Goal: Register for event/course

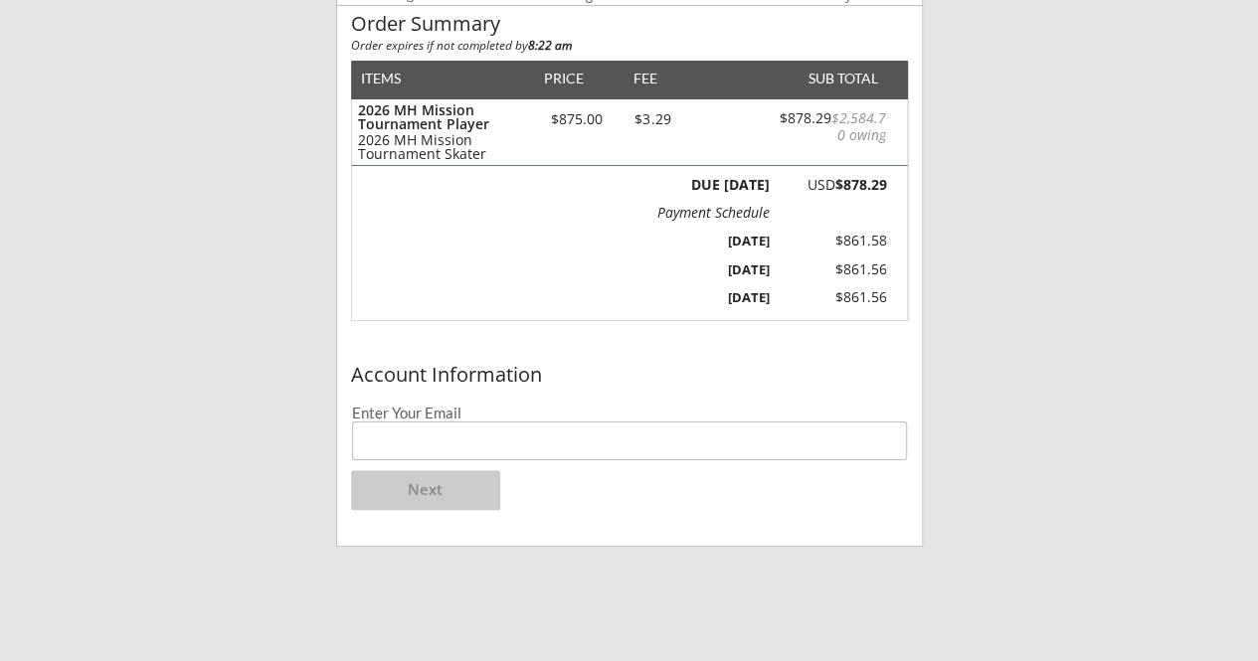
scroll to position [243, 0]
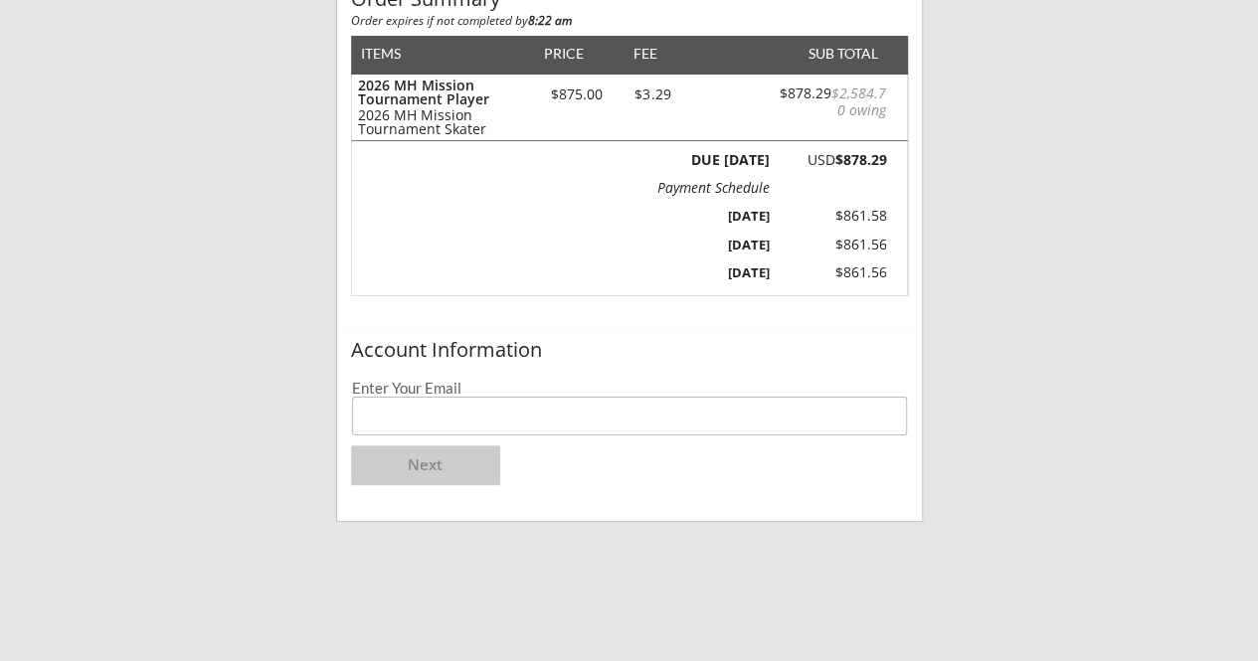
click at [794, 409] on input "email" at bounding box center [630, 416] width 556 height 39
type input "[EMAIL_ADDRESS][DOMAIN_NAME]"
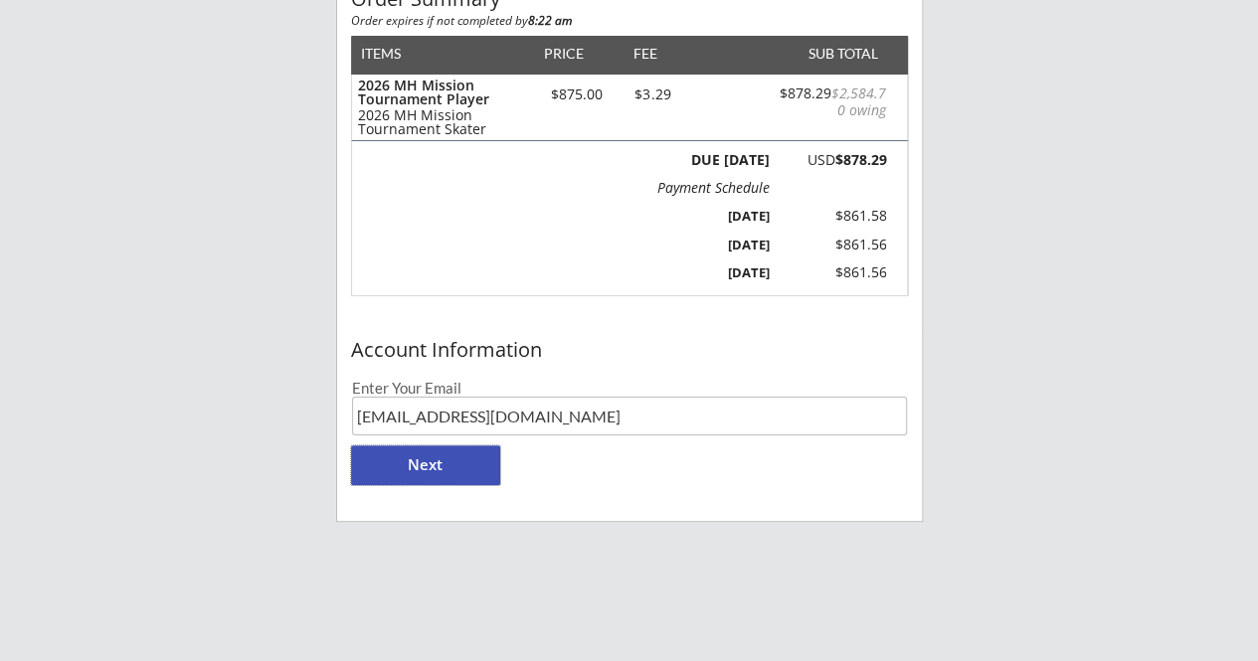
click at [434, 472] on button "Next" at bounding box center [425, 465] width 149 height 40
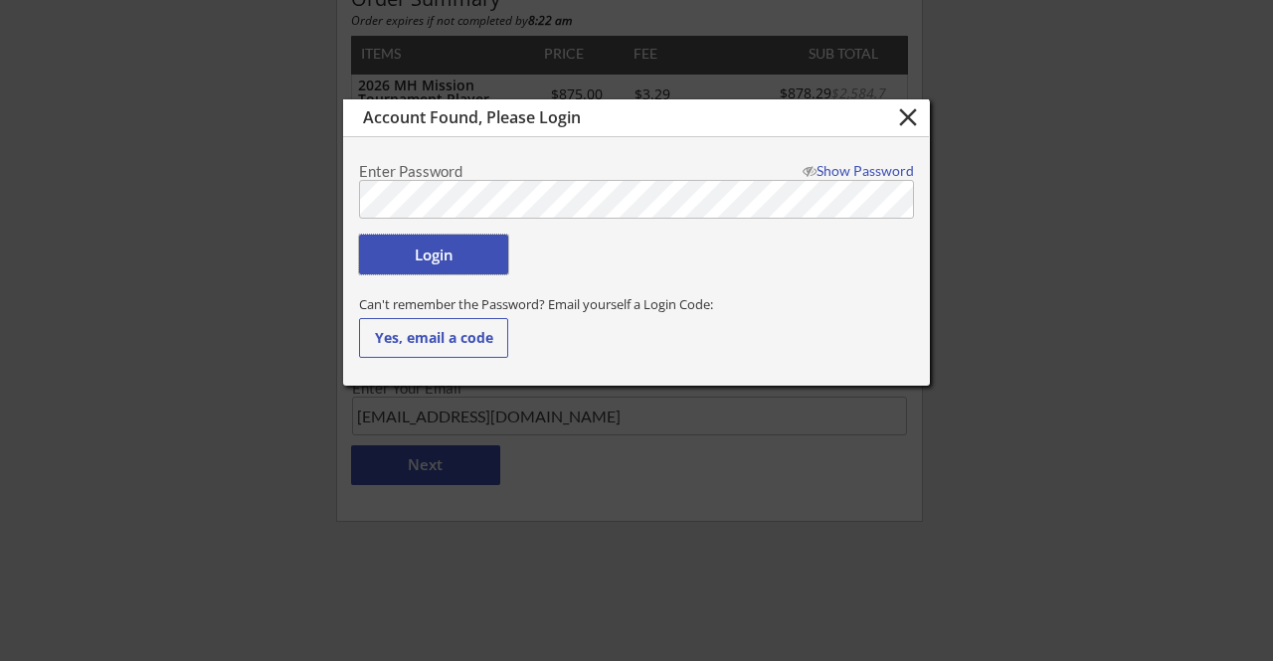
click at [441, 252] on button "Login" at bounding box center [433, 255] width 149 height 40
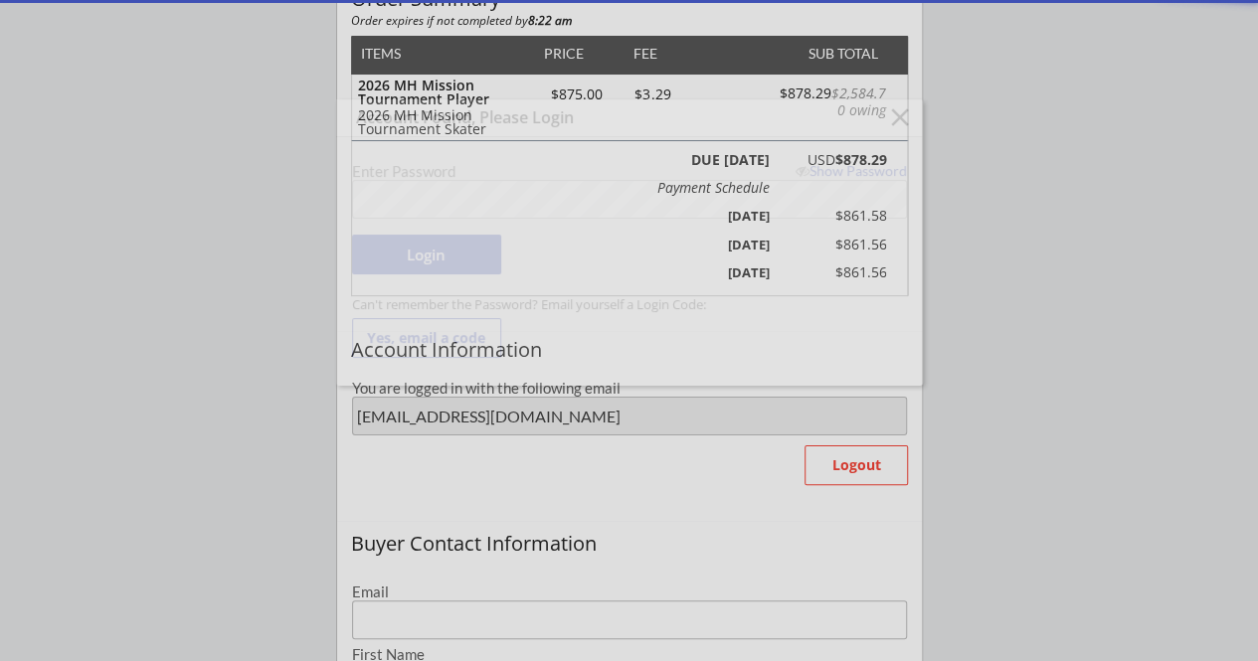
type input "[EMAIL_ADDRESS][DOMAIN_NAME]"
type input "[PERSON_NAME]"
type input "[PHONE_NUMBER]"
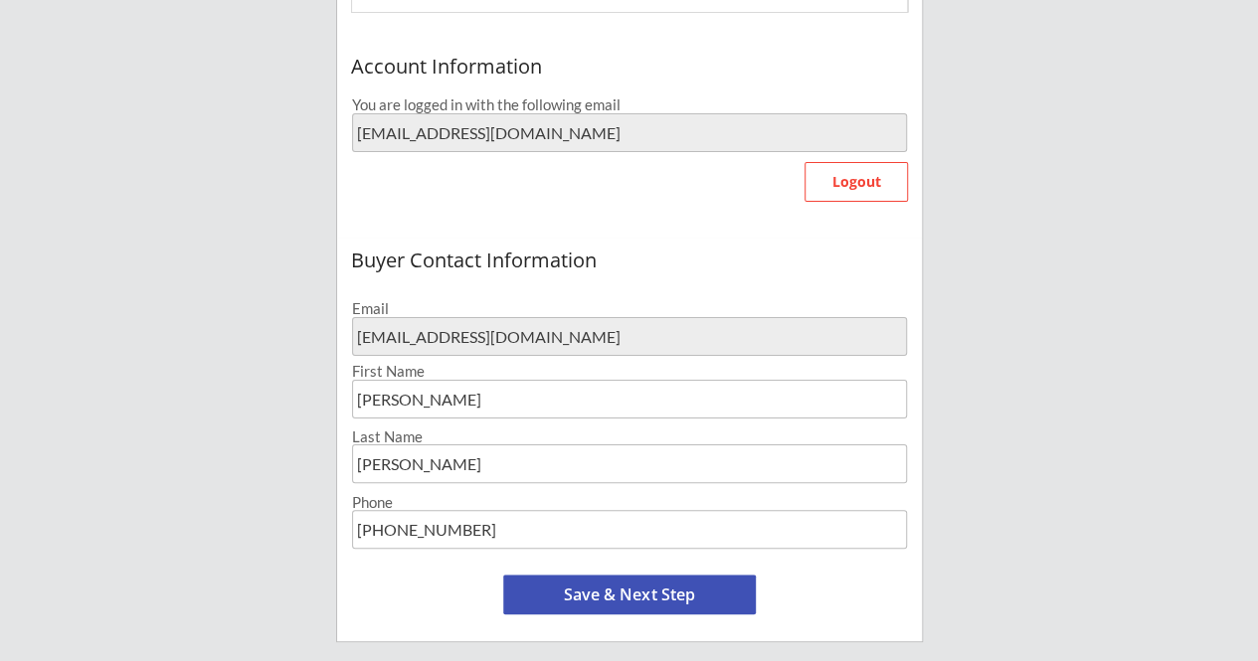
scroll to position [671, 0]
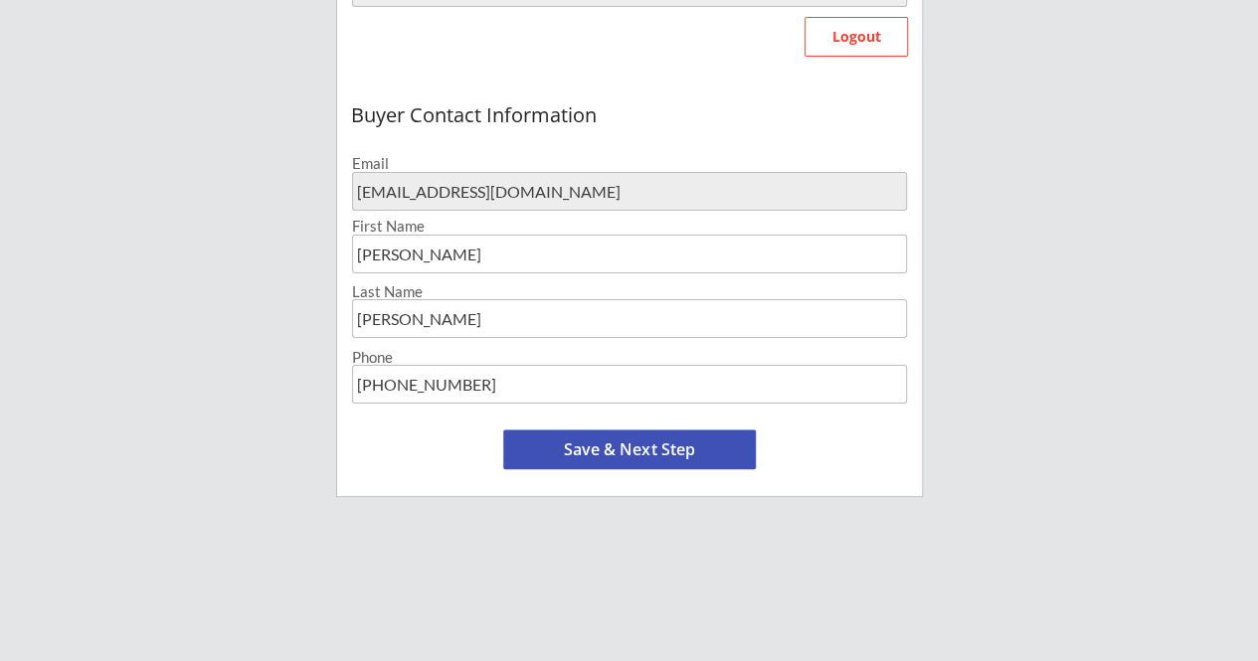
click at [670, 450] on button "Save & Next Step" at bounding box center [629, 450] width 253 height 40
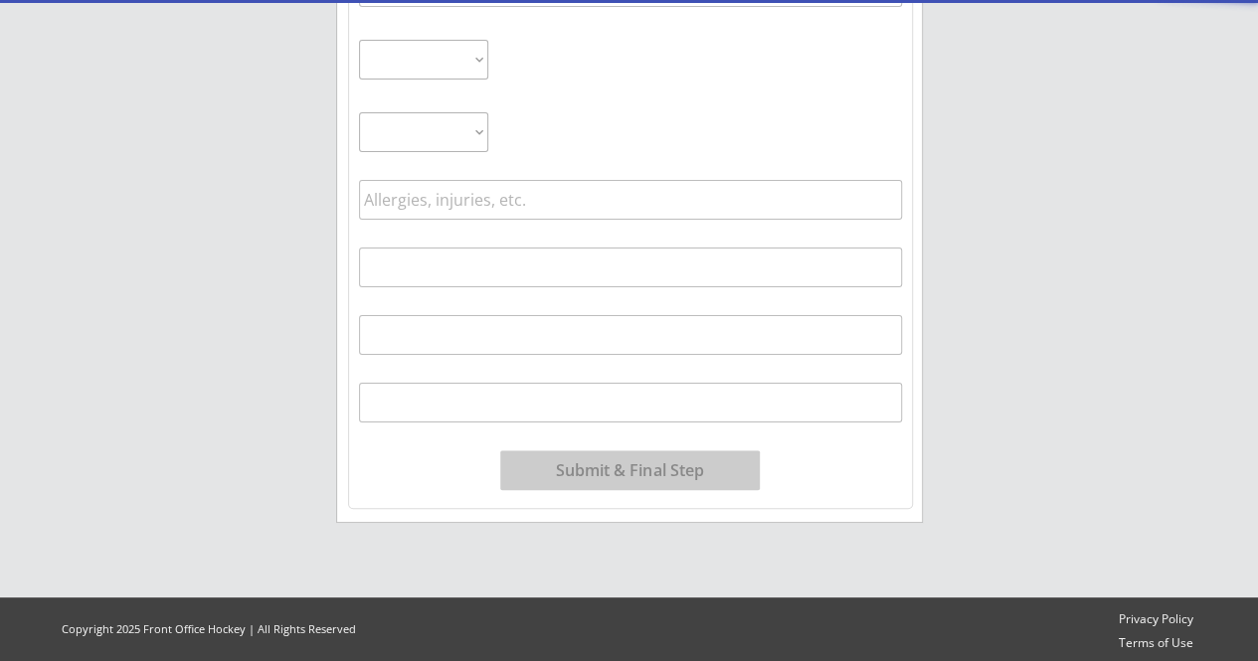
scroll to position [151, 0]
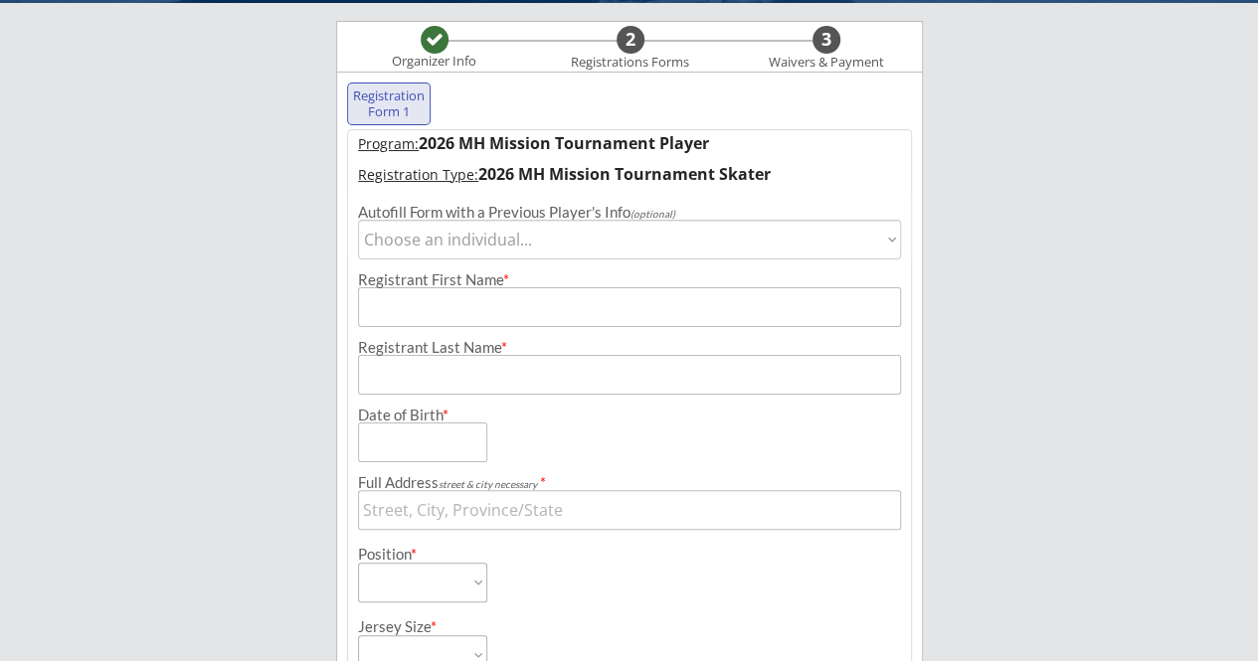
click at [887, 243] on select "Choose an individual... [PERSON_NAME] [PERSON_NAME]" at bounding box center [630, 240] width 544 height 40
select select ""1348695171700984260__LOOKUP__1692589098224x630213120675020800""
click at [358, 220] on select "Choose an individual... [PERSON_NAME] [PERSON_NAME]" at bounding box center [630, 240] width 544 height 40
type input "Mari"
type input "[PERSON_NAME]"
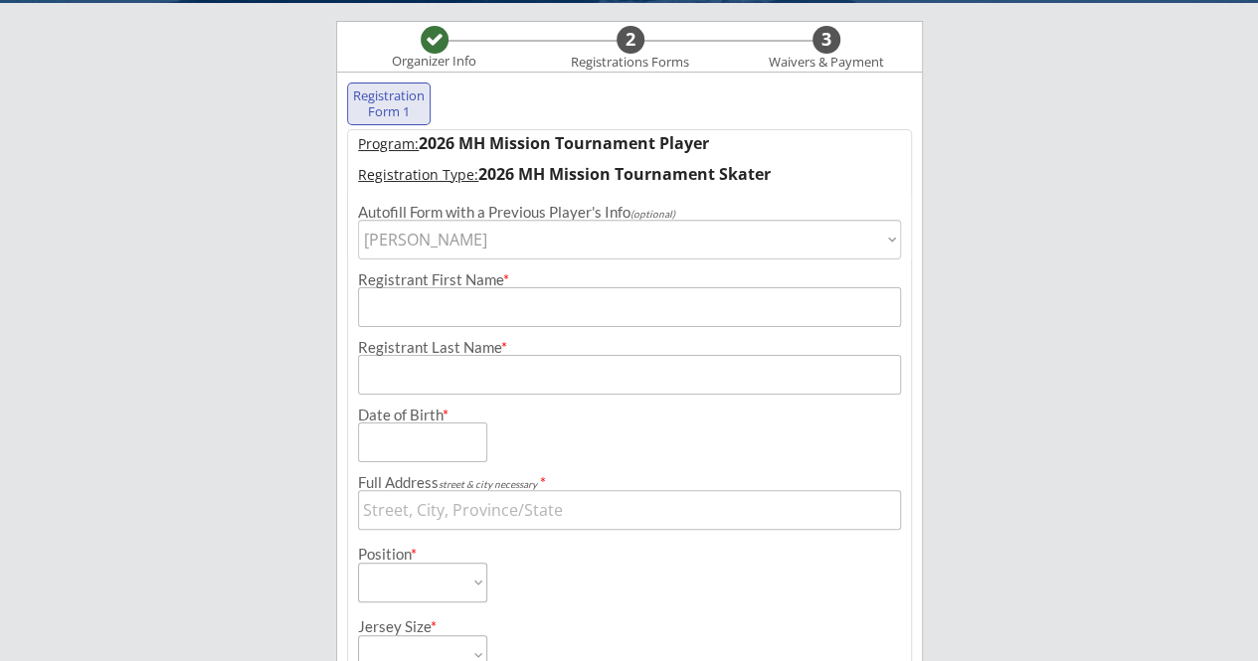
type input "[DATE]"
type input "[STREET_ADDRESS]"
select select ""Forward""
type input "[PERSON_NAME]"
type input "[PHONE_NUMBER]"
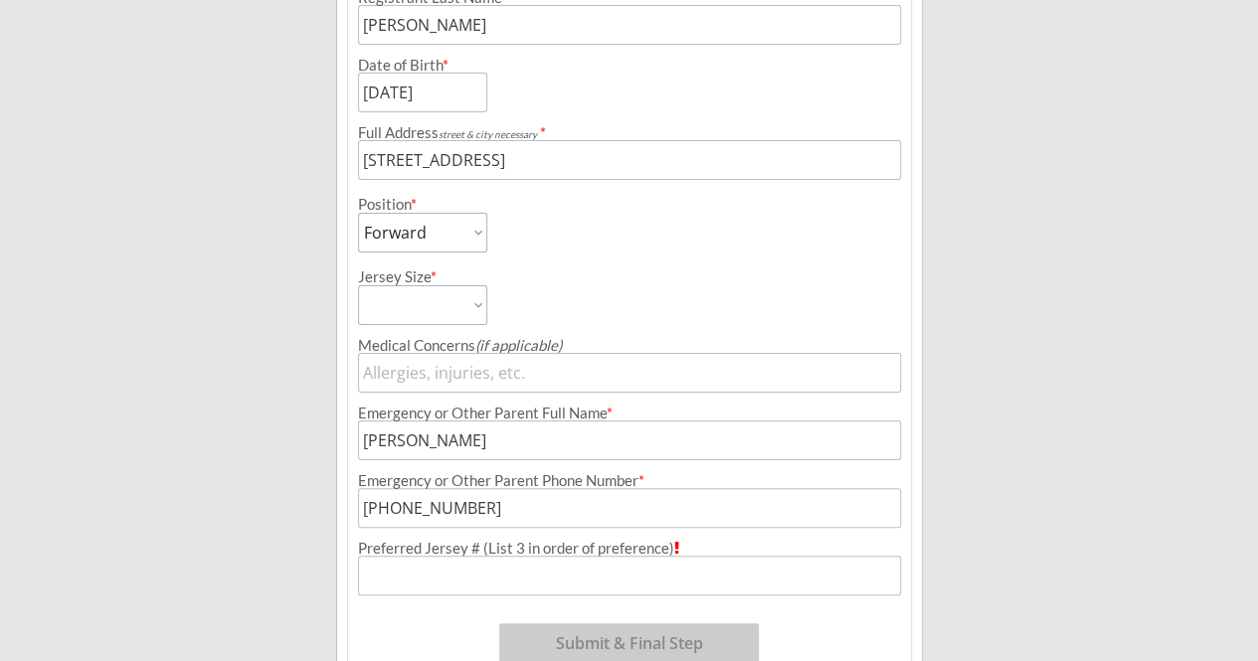
scroll to position [525, 0]
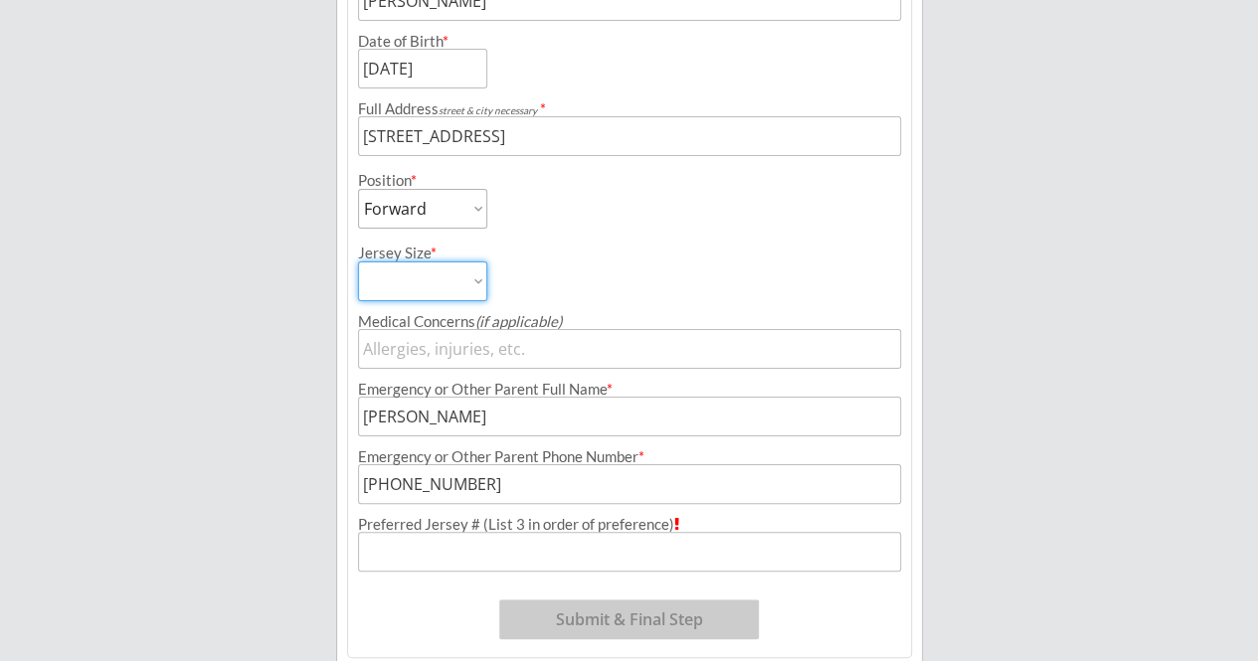
click at [479, 281] on select "Adult Medium Adult Small Youth Large/XL Youth Small/Medium Intermediate Goalie …" at bounding box center [422, 282] width 129 height 40
select select ""Adult Small""
click at [358, 262] on select "Adult Medium Adult Small Youth Large/XL Youth Small/Medium Intermediate Goalie …" at bounding box center [422, 282] width 129 height 40
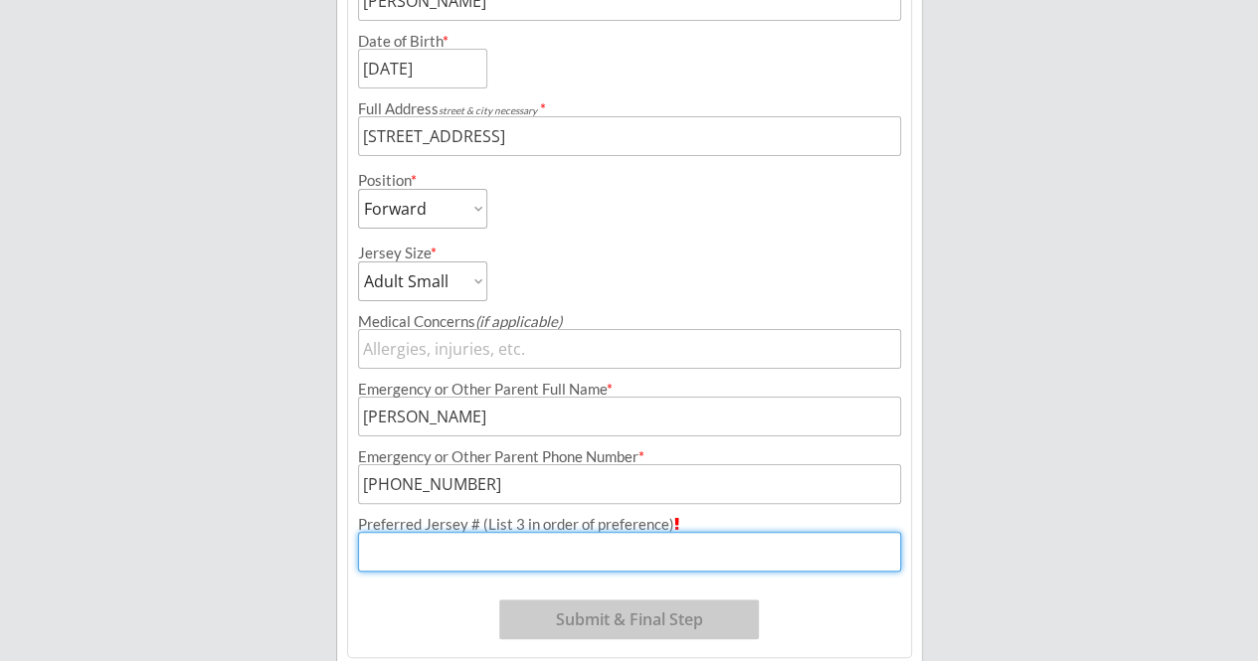
click at [666, 554] on input "input" at bounding box center [630, 552] width 544 height 40
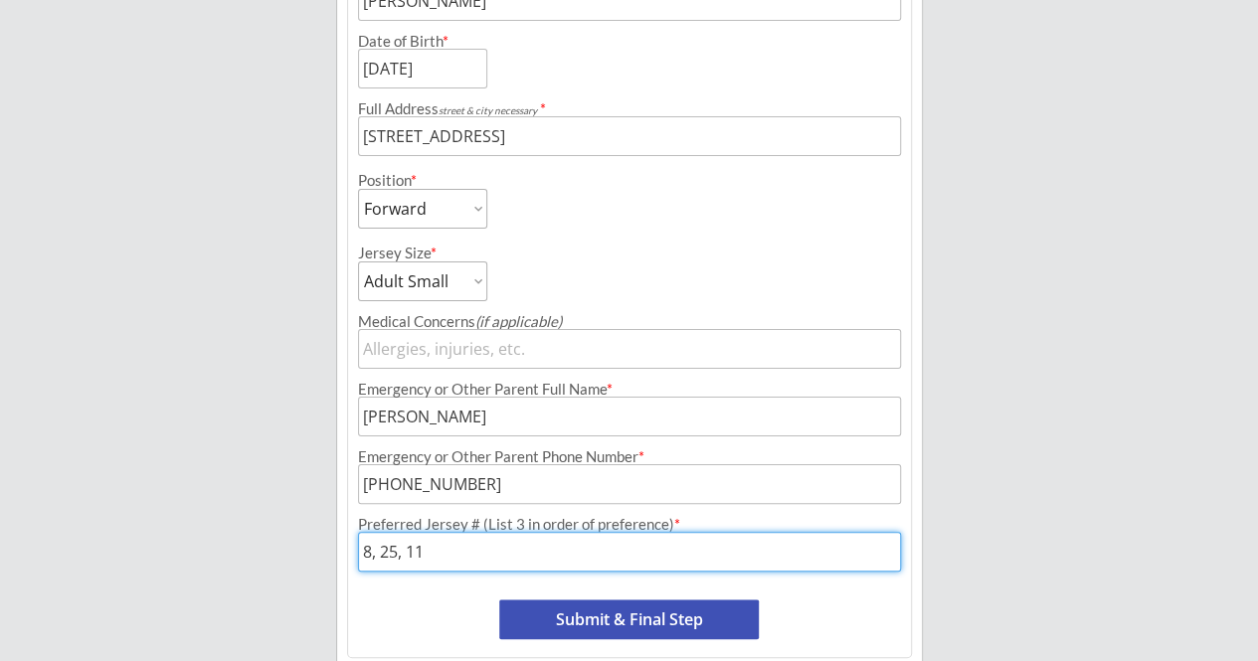
type input "8, 25, 11"
click at [652, 614] on button "Submit & Final Step" at bounding box center [629, 620] width 260 height 40
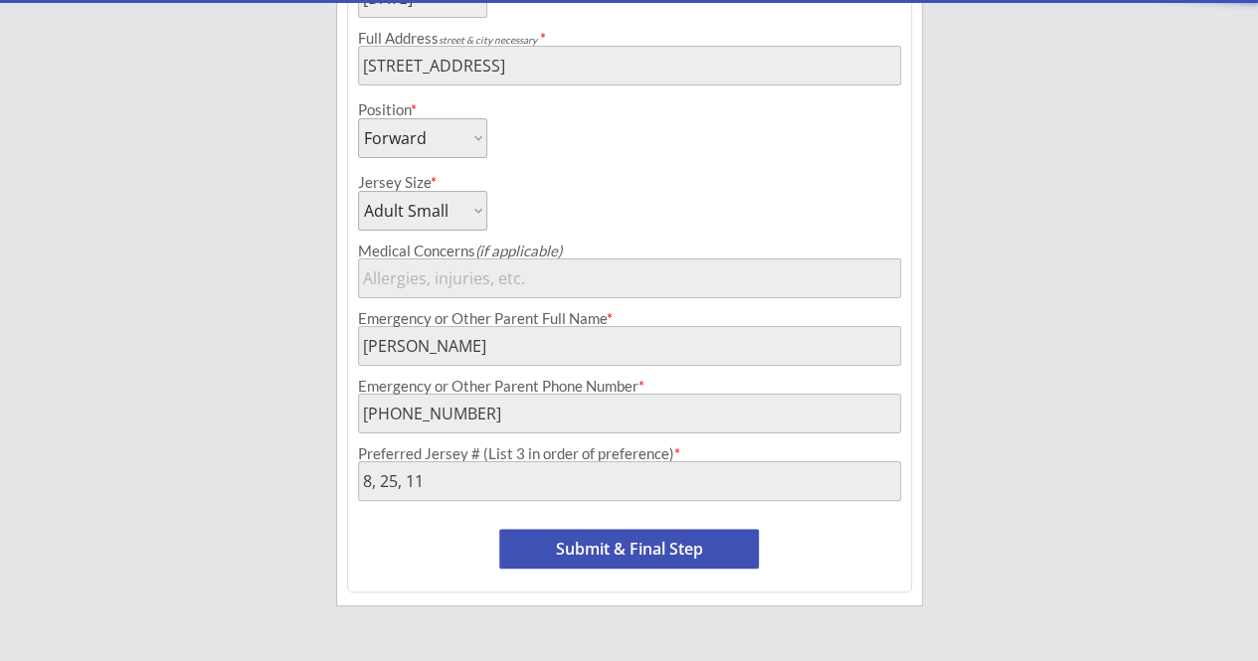
select select ""Yes, use this card""
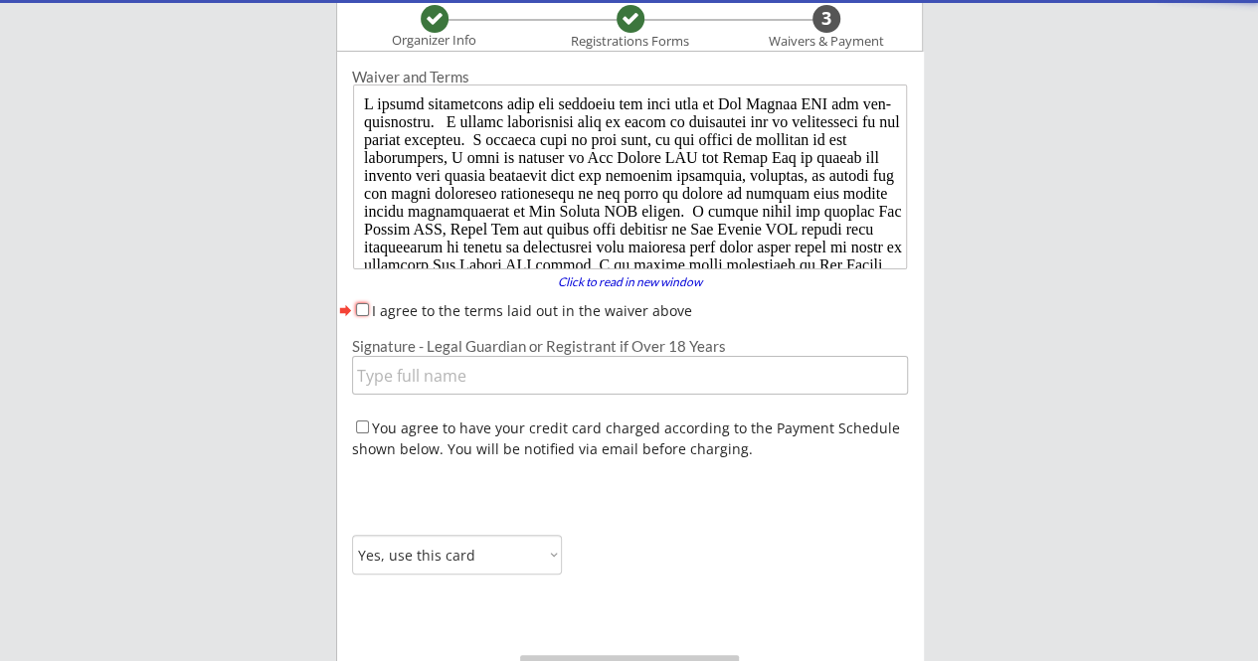
scroll to position [0, 0]
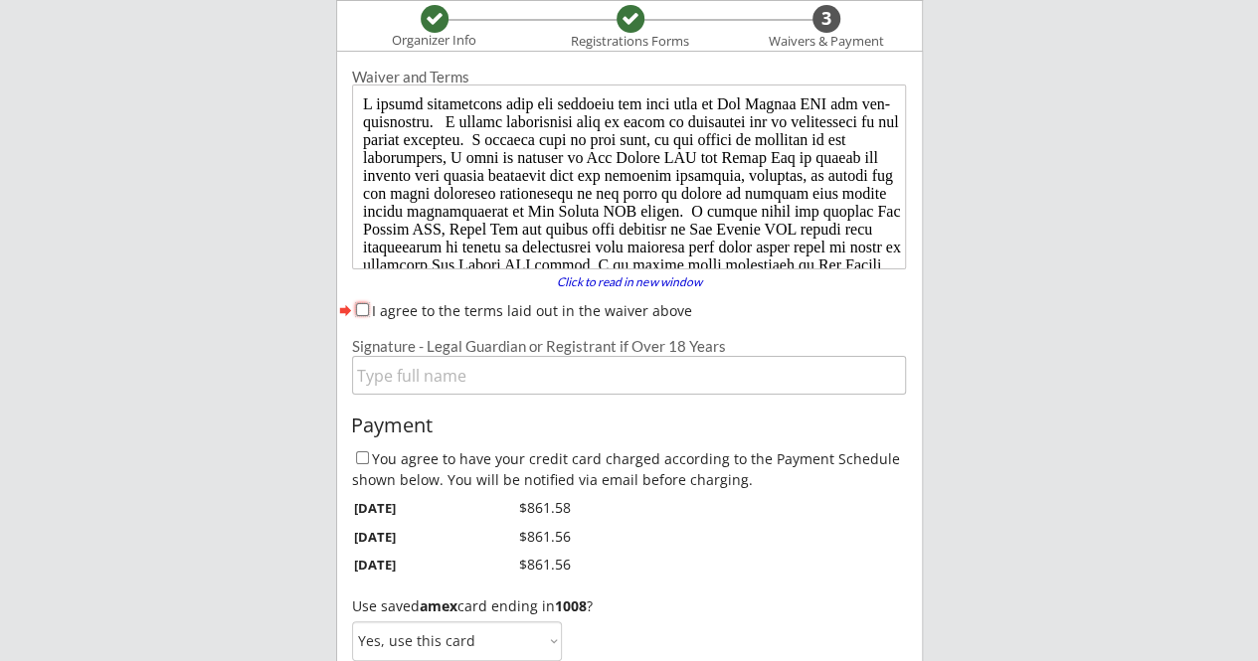
click at [366, 309] on input "I agree to the terms laid out in the waiver above" at bounding box center [362, 309] width 13 height 13
checkbox input "true"
click at [410, 374] on input "input" at bounding box center [629, 375] width 555 height 39
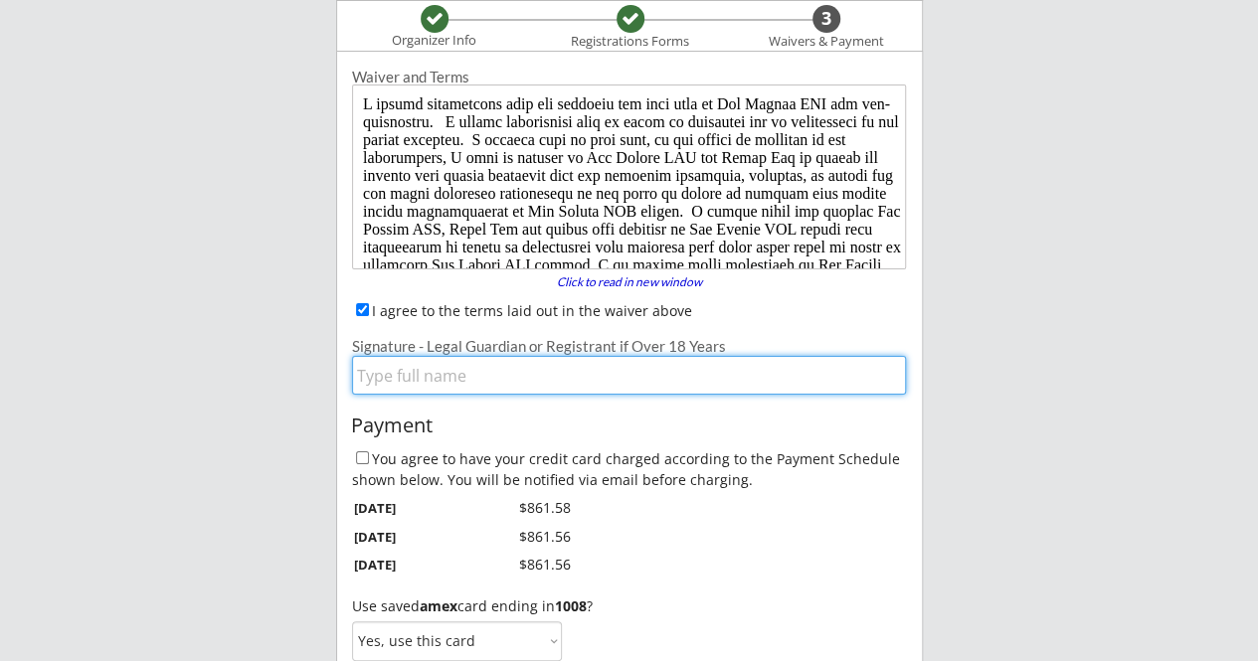
type input "[PERSON_NAME]"
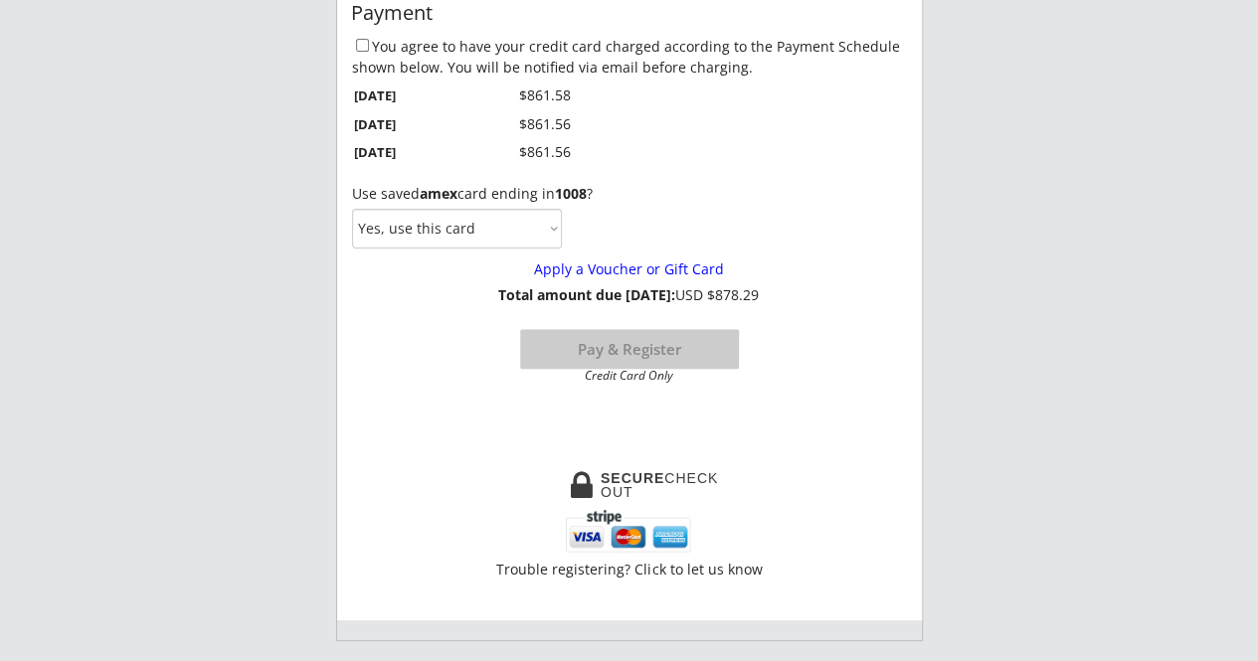
scroll to position [594, 0]
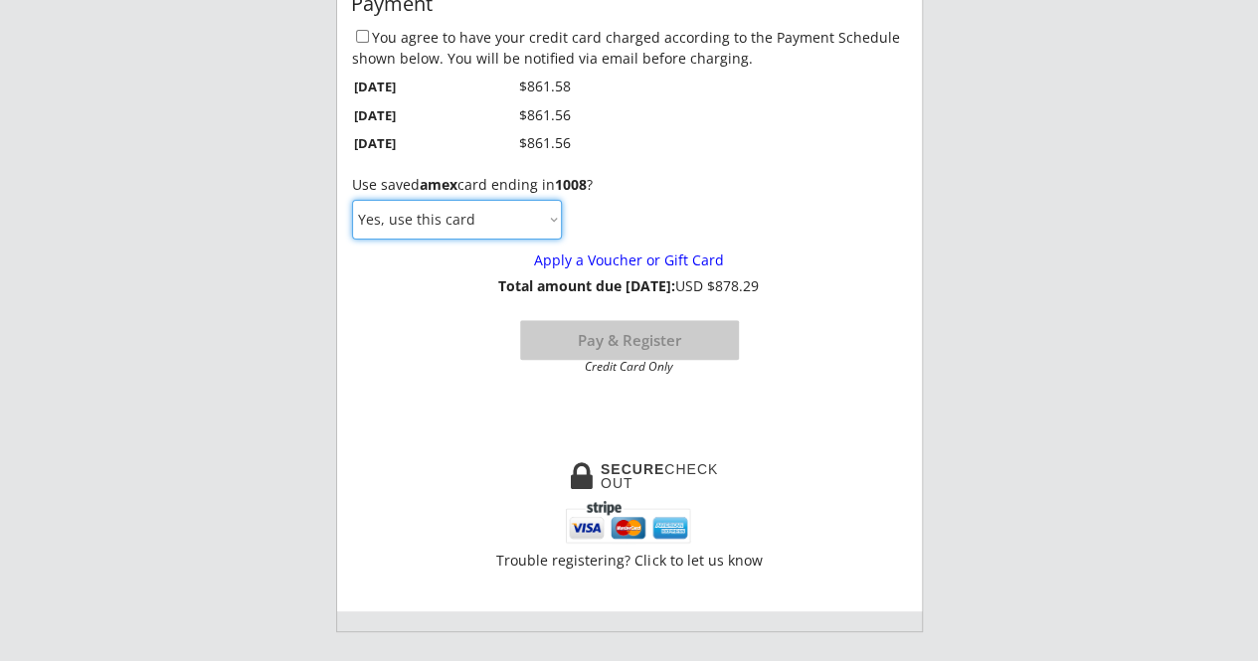
click at [512, 220] on select "Yes, use this card No, use a different card" at bounding box center [457, 220] width 210 height 40
click at [352, 200] on select "Yes, use this card No, use a different card" at bounding box center [457, 220] width 210 height 40
click at [360, 36] on input "You agree to have your credit card charged according to the Payment Schedule sh…" at bounding box center [362, 36] width 13 height 13
checkbox input "true"
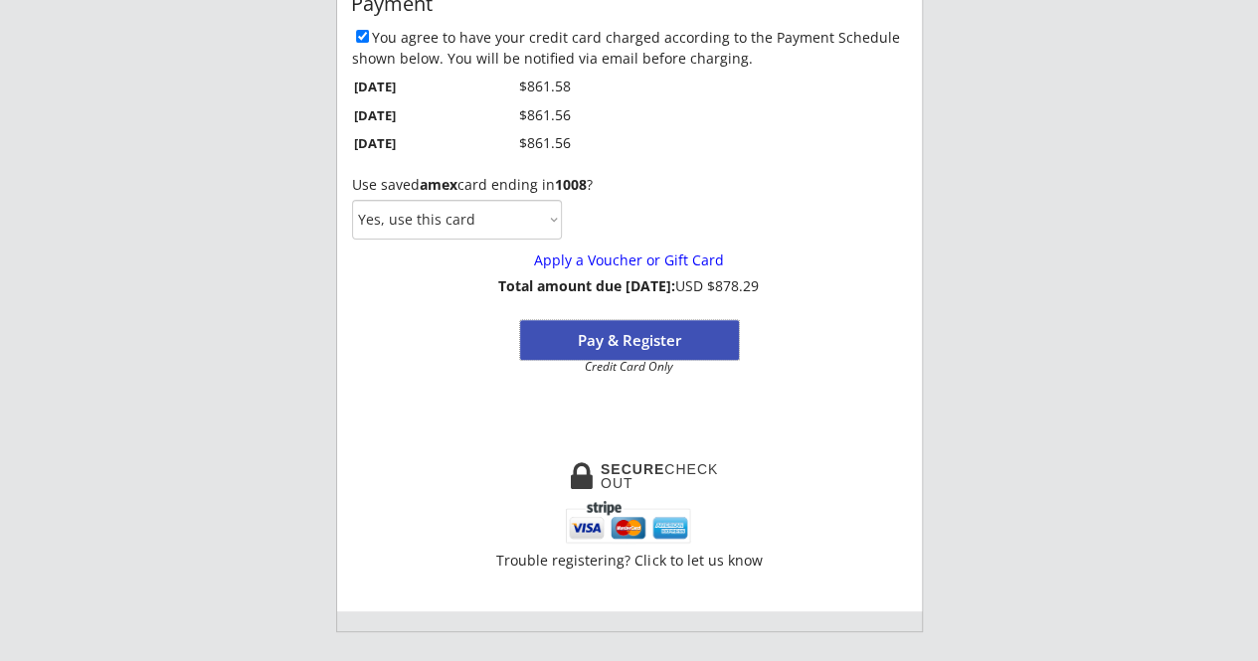
click at [578, 345] on button "Pay & Register" at bounding box center [629, 340] width 219 height 40
